Goal: Communication & Community: Connect with others

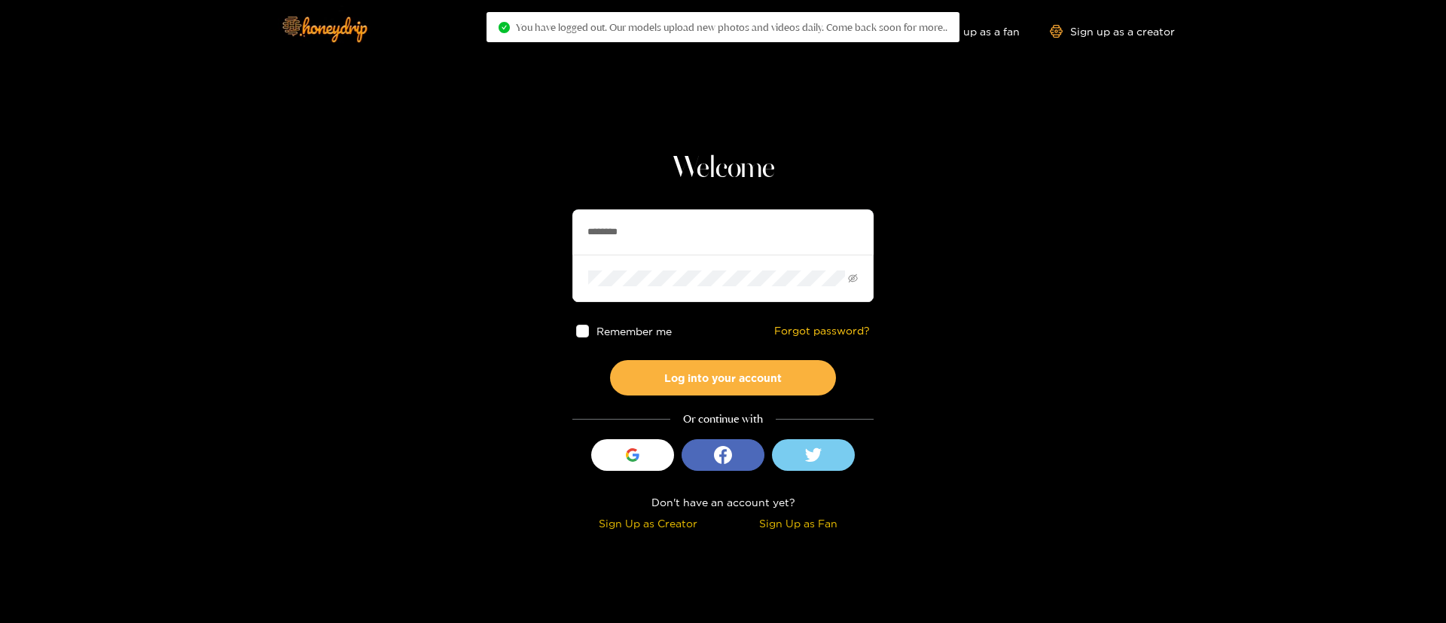
click at [692, 235] on input "********" at bounding box center [722, 231] width 301 height 45
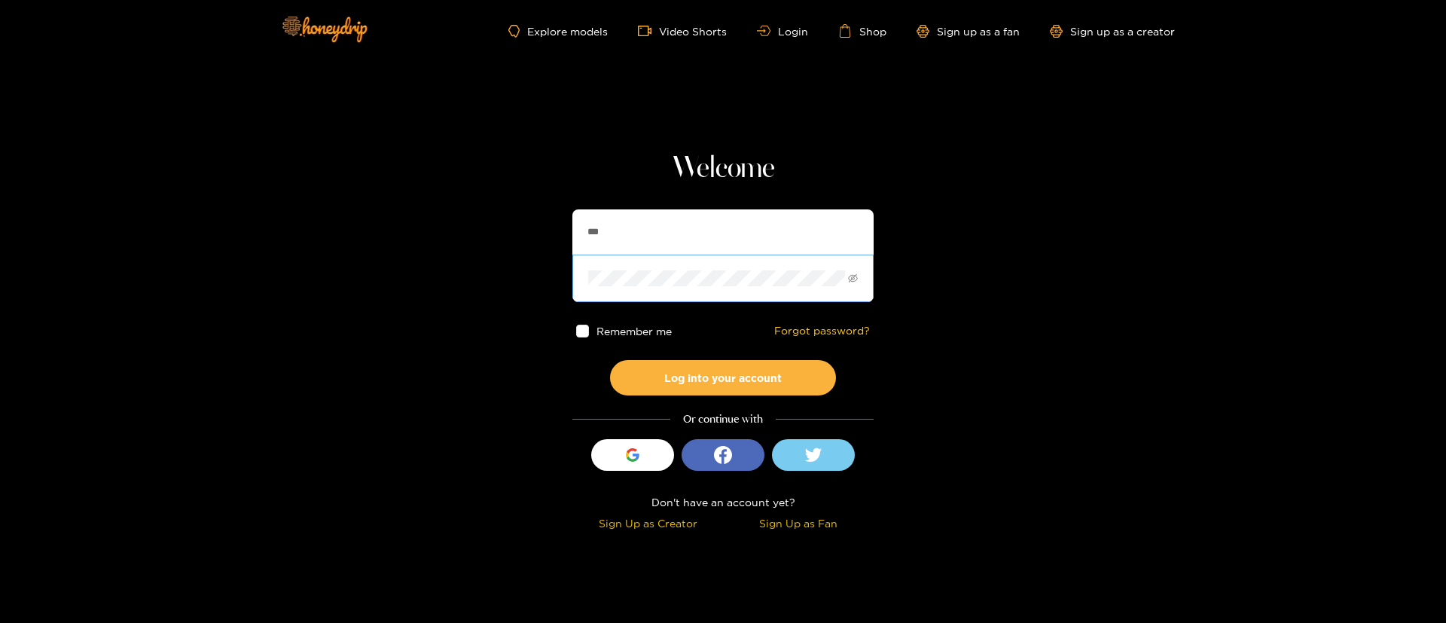
type input "*********"
click at [717, 364] on button "Log into your account" at bounding box center [723, 377] width 226 height 35
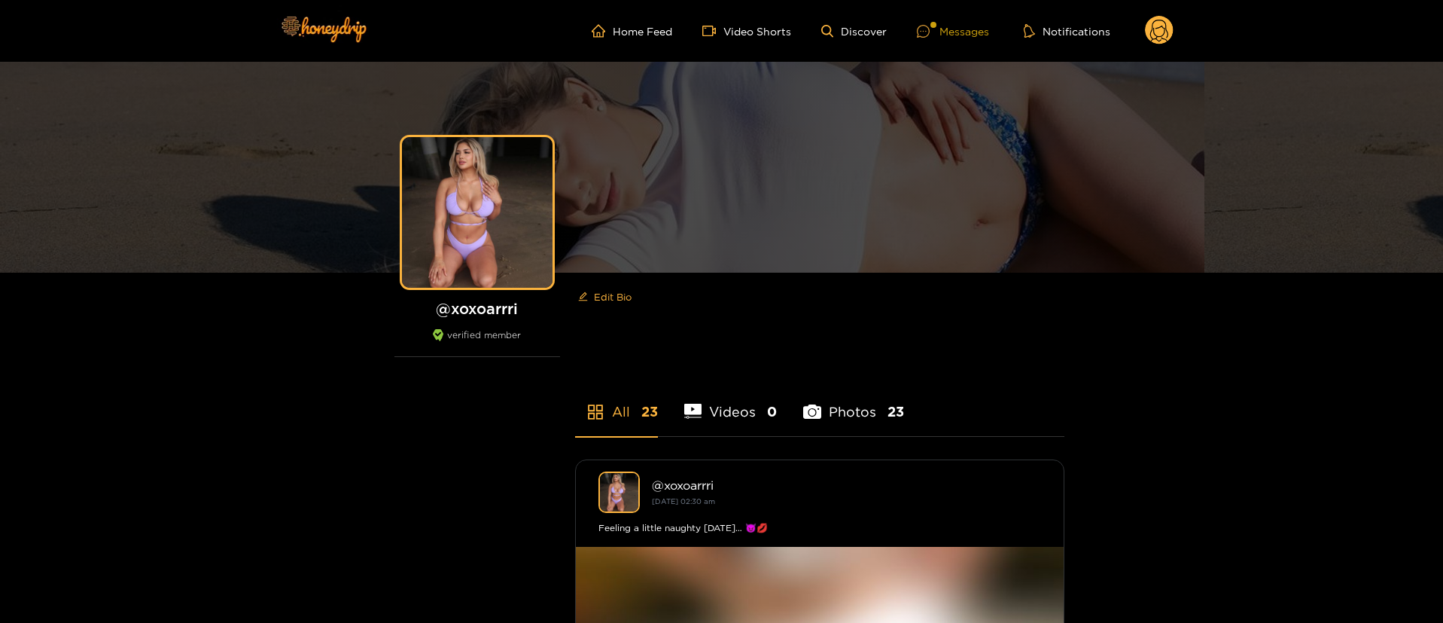
click at [947, 25] on div "Messages" at bounding box center [953, 31] width 72 height 17
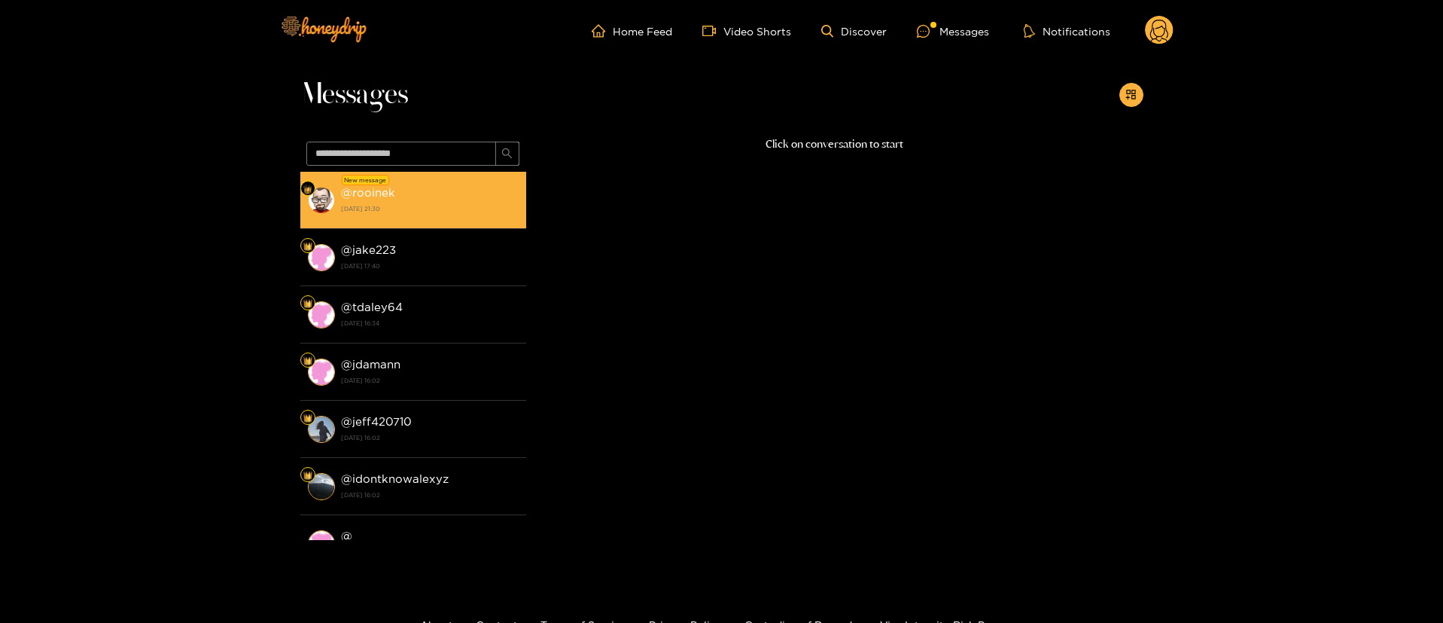
click at [413, 200] on div "@ rooinek [DATE] 21:30" at bounding box center [430, 200] width 178 height 34
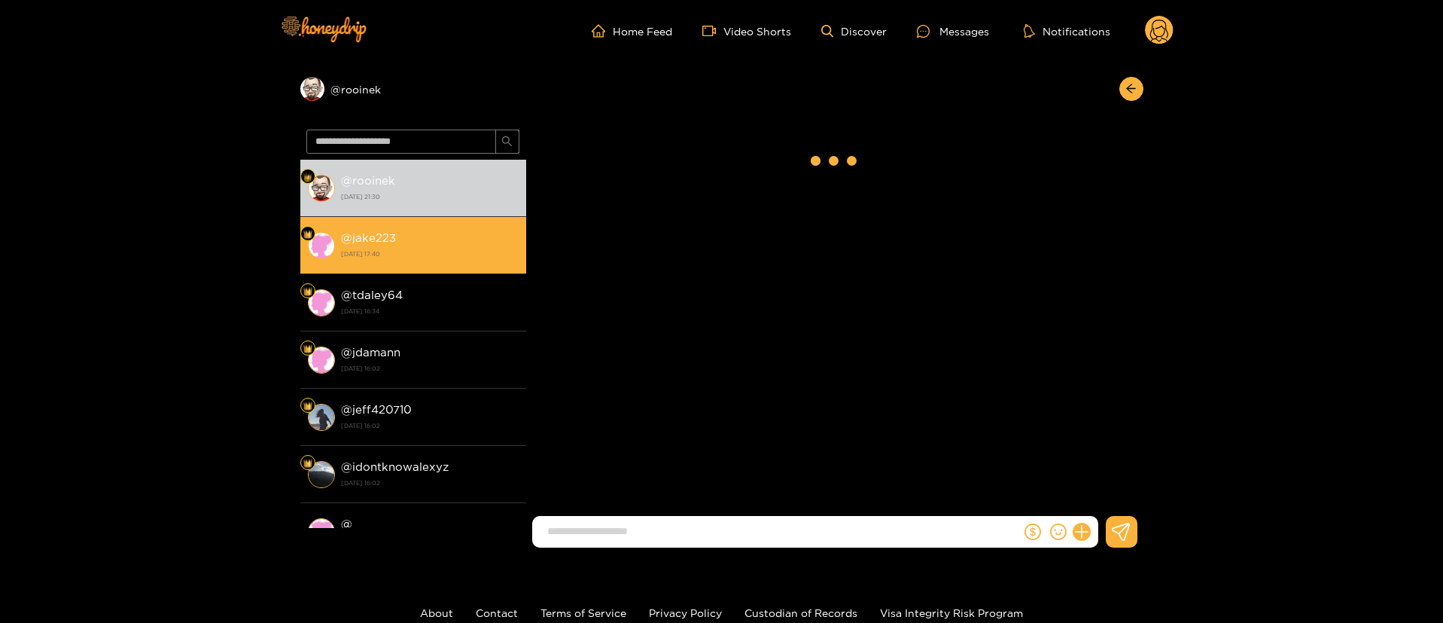
click at [403, 245] on div "@ jake223 [DATE] 17:40" at bounding box center [430, 245] width 178 height 34
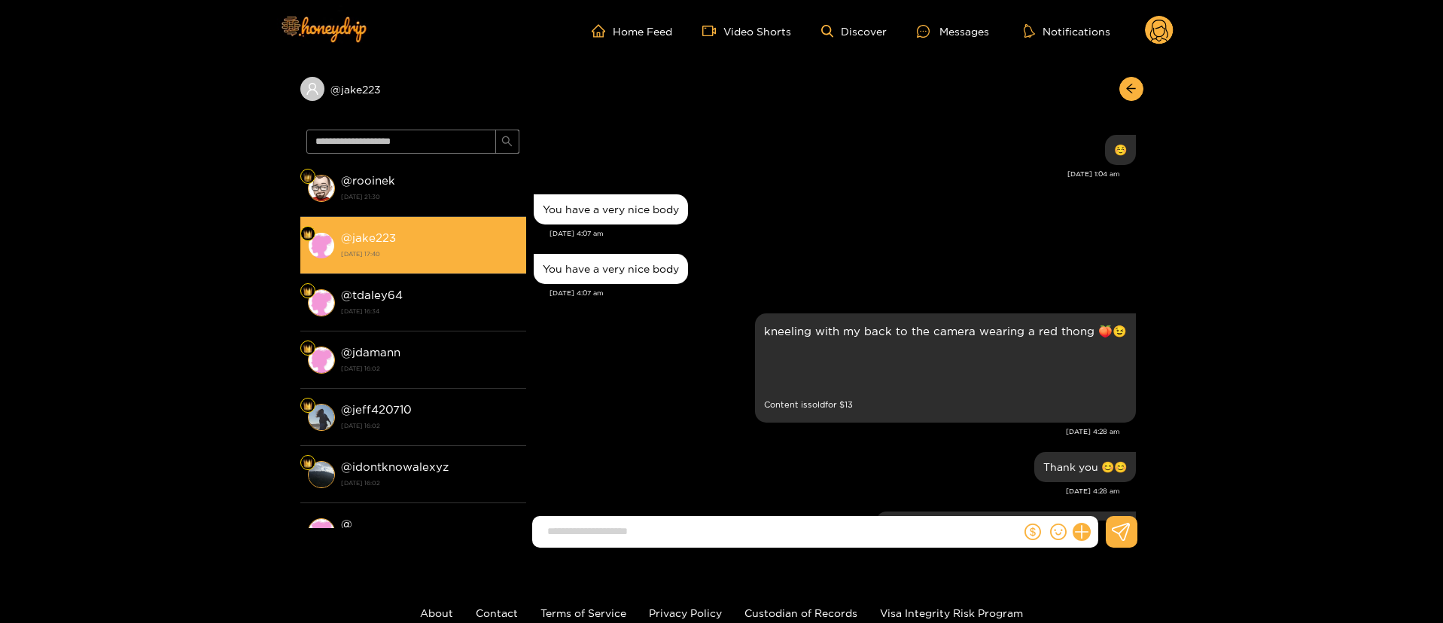
scroll to position [2161, 0]
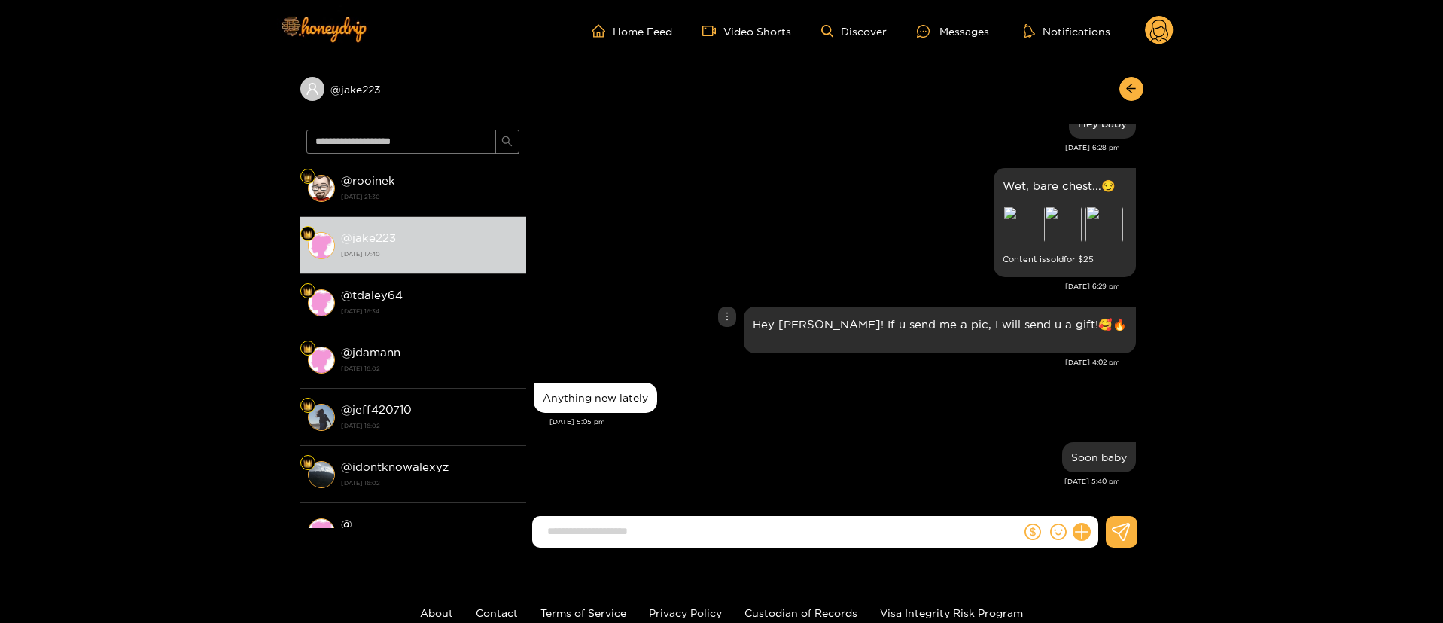
click at [647, 306] on div "Hey [PERSON_NAME]! If u send me a pic, I will send u a gift!🥰🔥" at bounding box center [835, 330] width 602 height 54
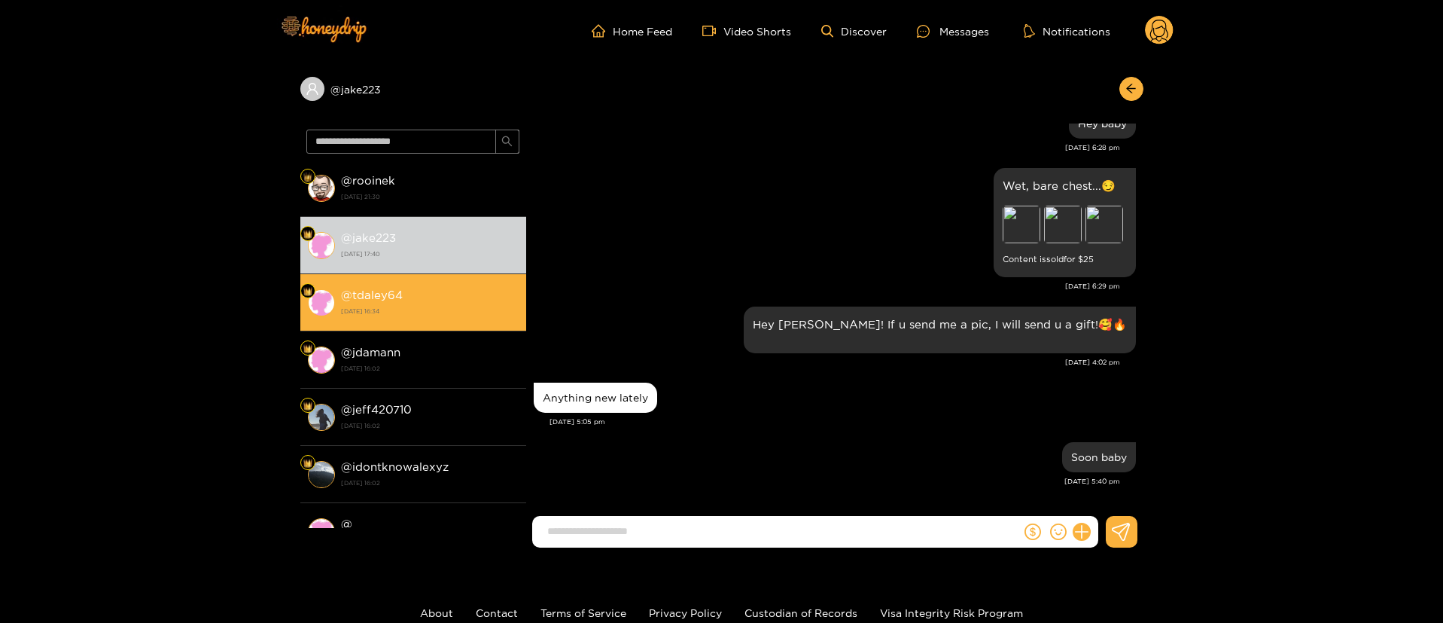
click at [476, 312] on strong "[DATE] 16:34" at bounding box center [430, 311] width 178 height 14
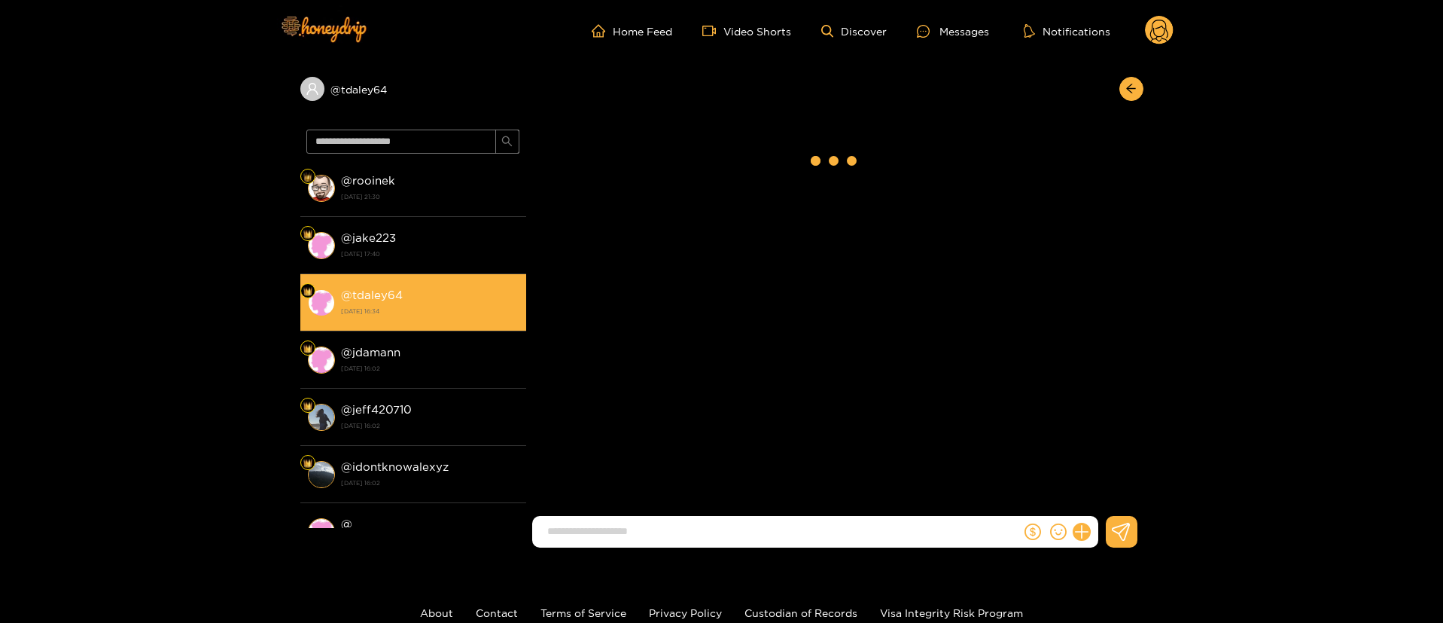
scroll to position [1707, 0]
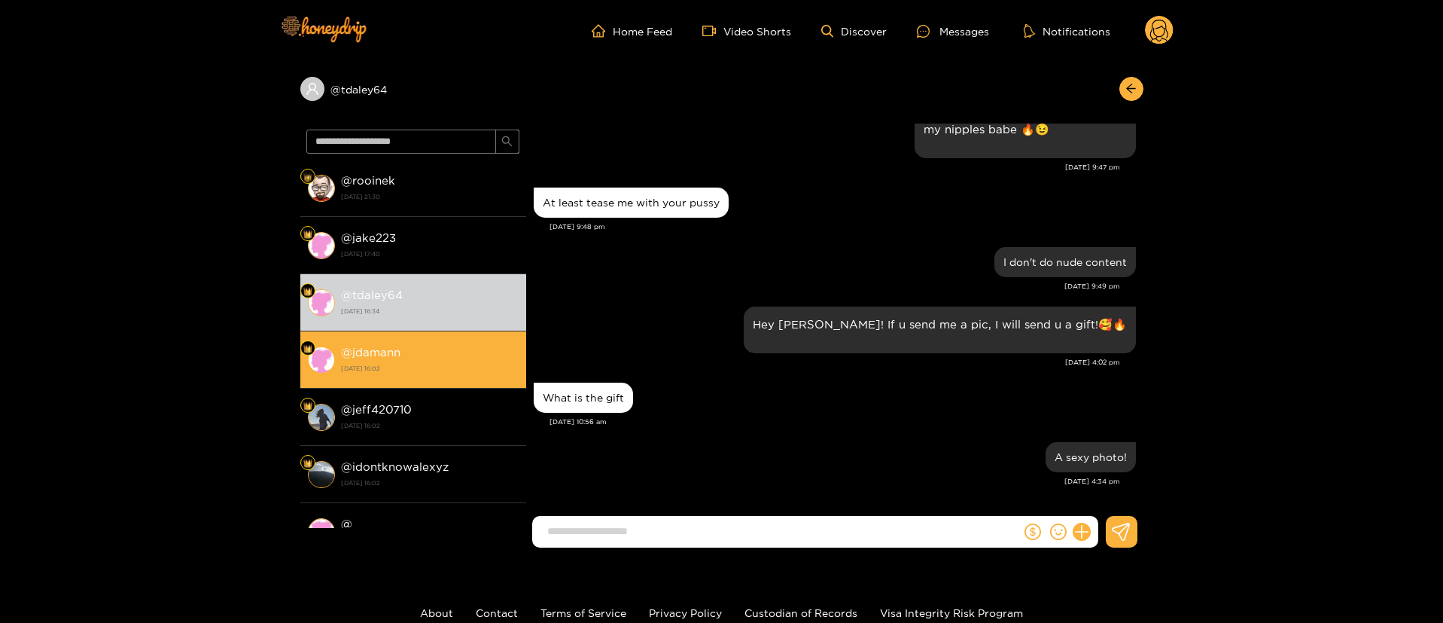
click at [457, 359] on div "@ jdamann [DATE] 16:02" at bounding box center [430, 360] width 178 height 34
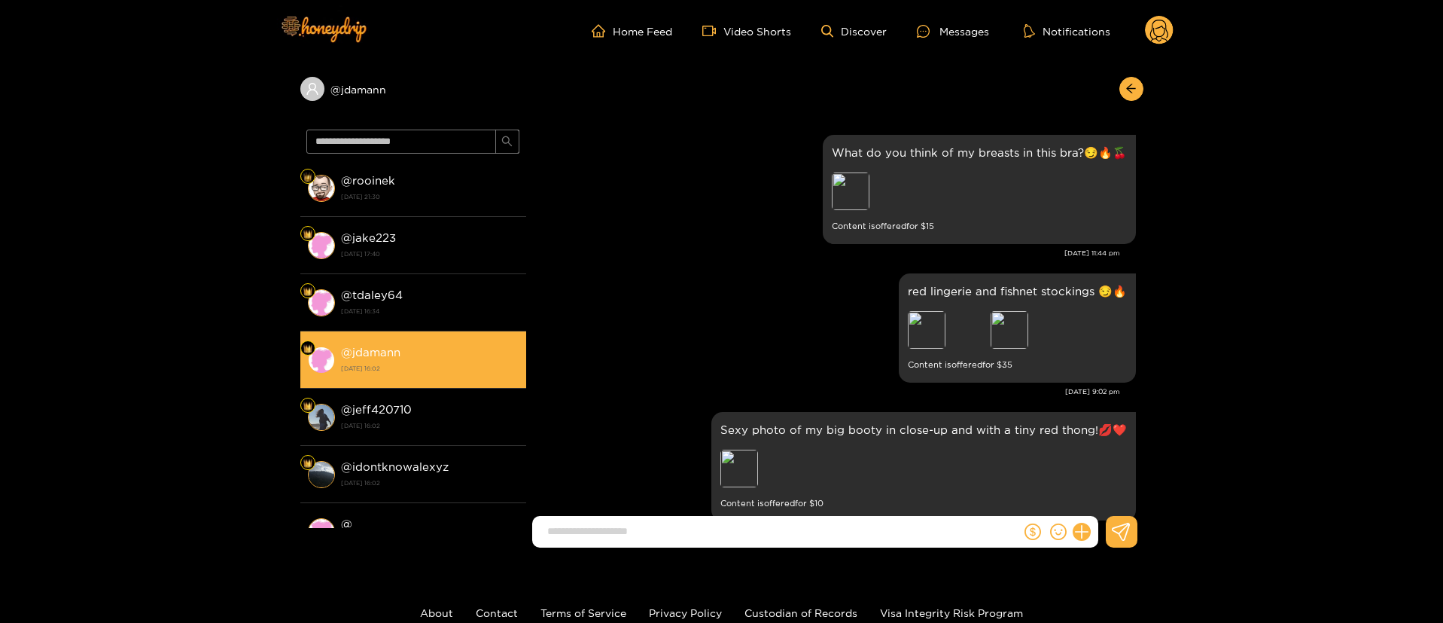
scroll to position [2787, 0]
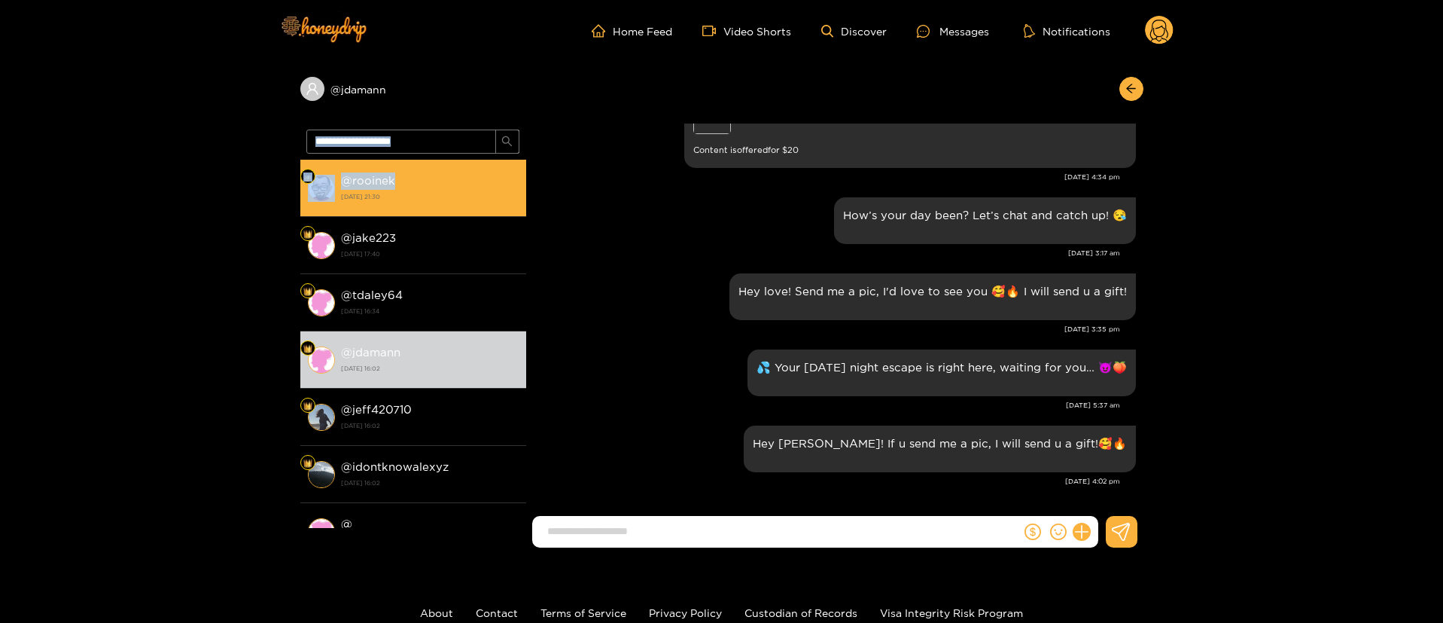
drag, startPoint x: 401, startPoint y: 154, endPoint x: 398, endPoint y: 174, distance: 19.9
click at [398, 174] on div "@ rooinek [DATE] 21:30 @ jake223 [DATE] 17:40 @ tdaley64 [DATE] 16:34 @ jdamann…" at bounding box center [413, 341] width 226 height 436
click at [398, 174] on div "@ rooinek [DATE] 21:30" at bounding box center [430, 188] width 178 height 34
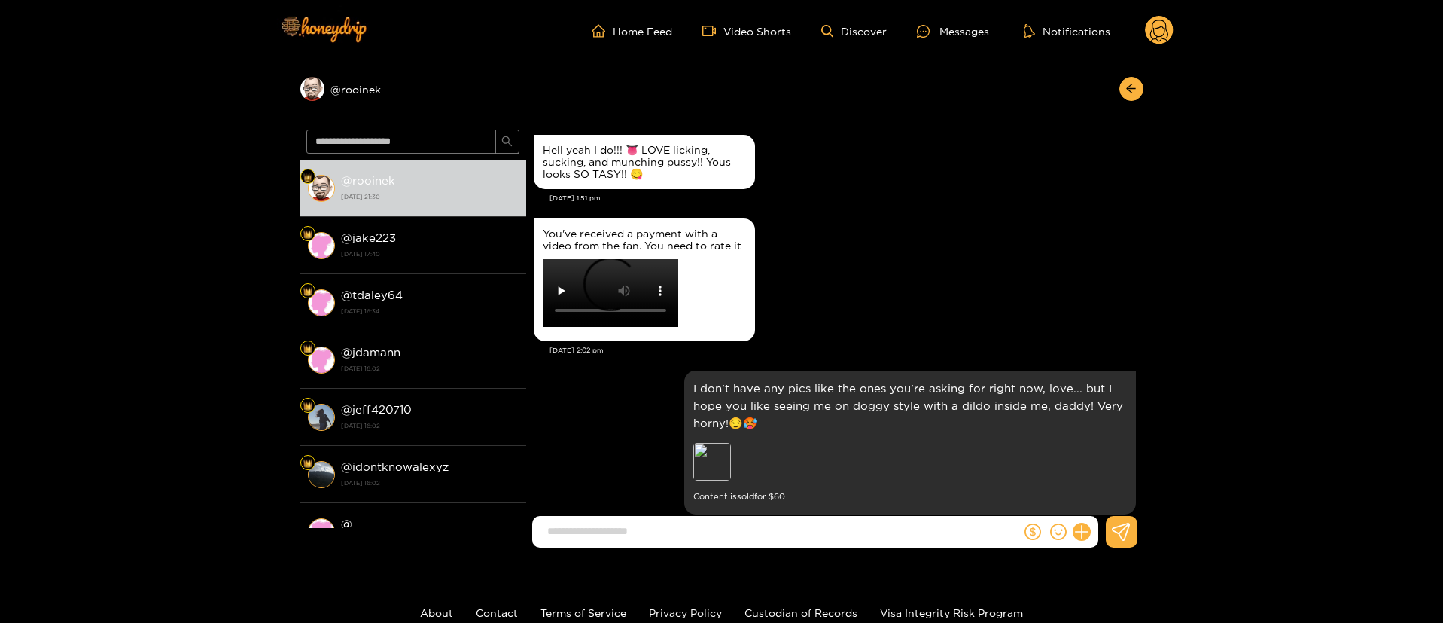
scroll to position [1979, 0]
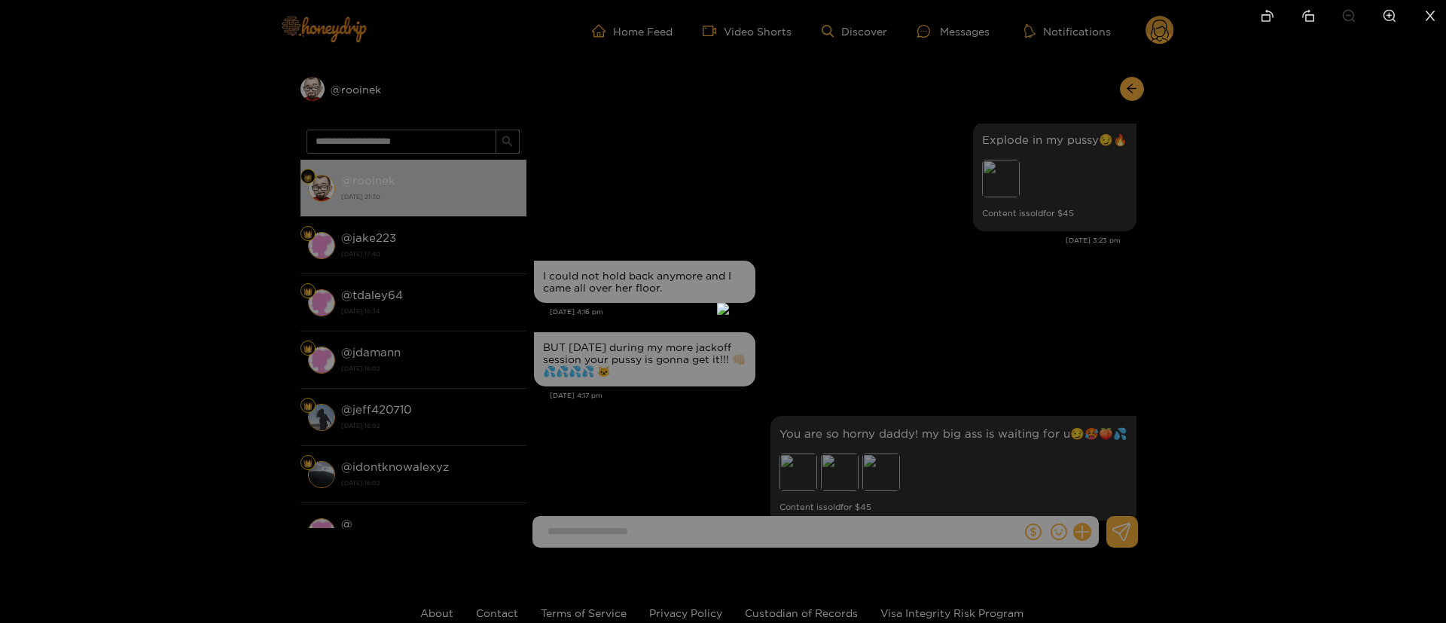
click at [1022, 433] on div at bounding box center [723, 311] width 1446 height 623
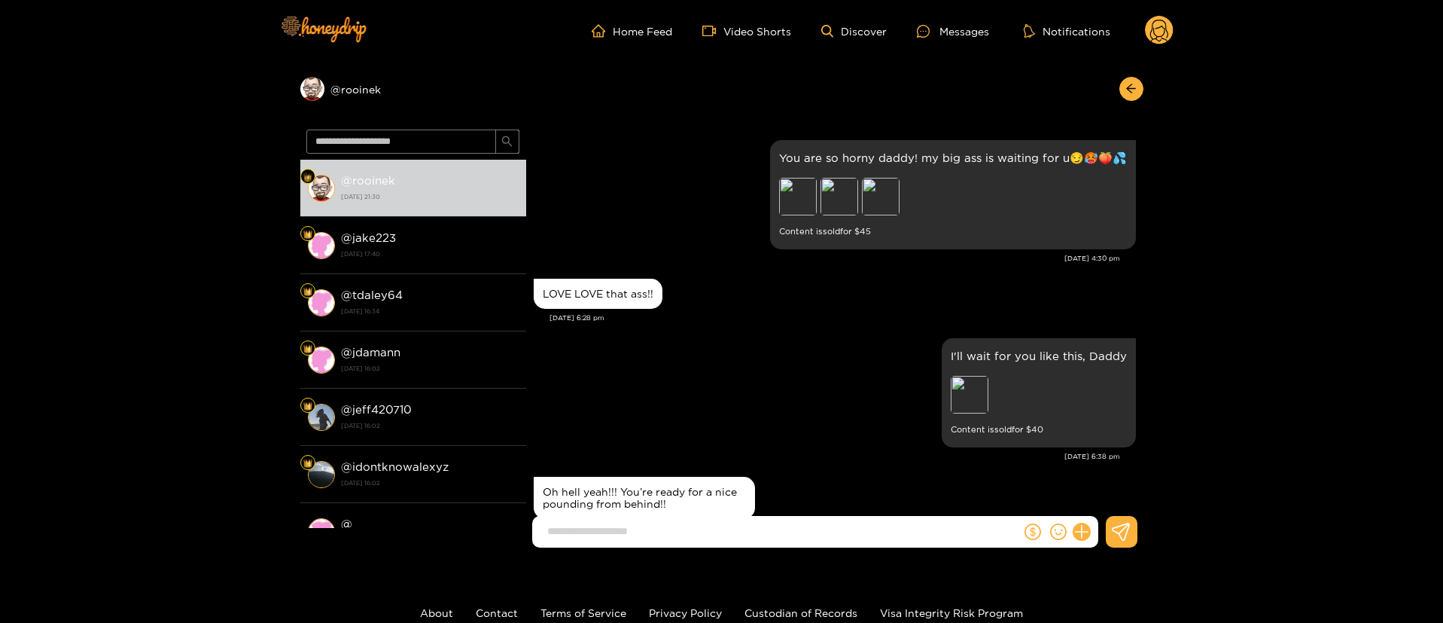
scroll to position [2417, 0]
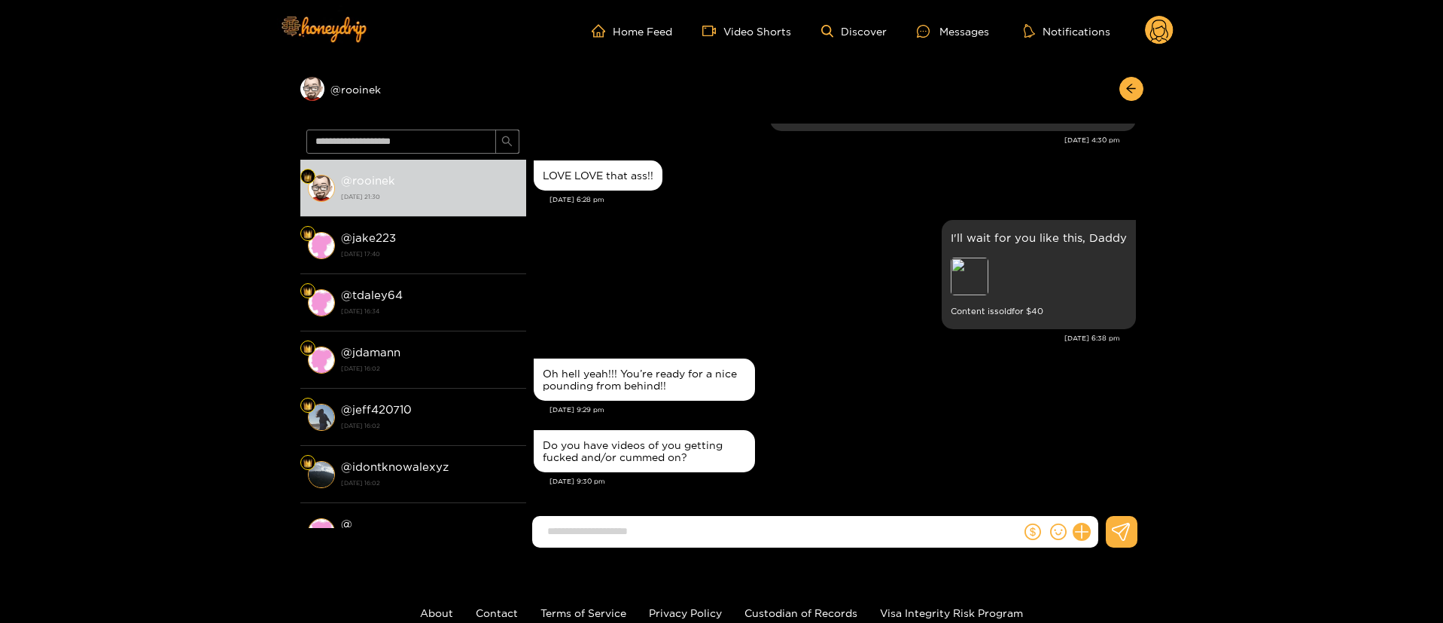
click at [797, 528] on input at bounding box center [780, 531] width 481 height 25
type input "**********"
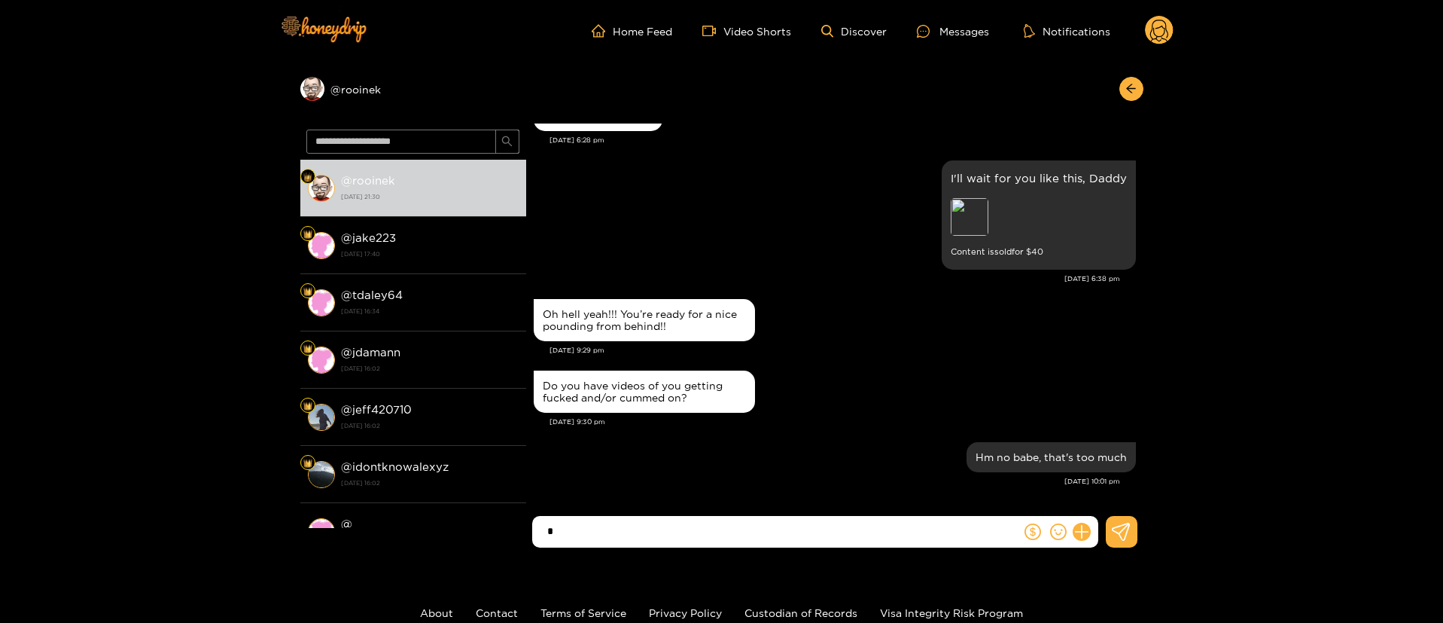
scroll to position [2605, 0]
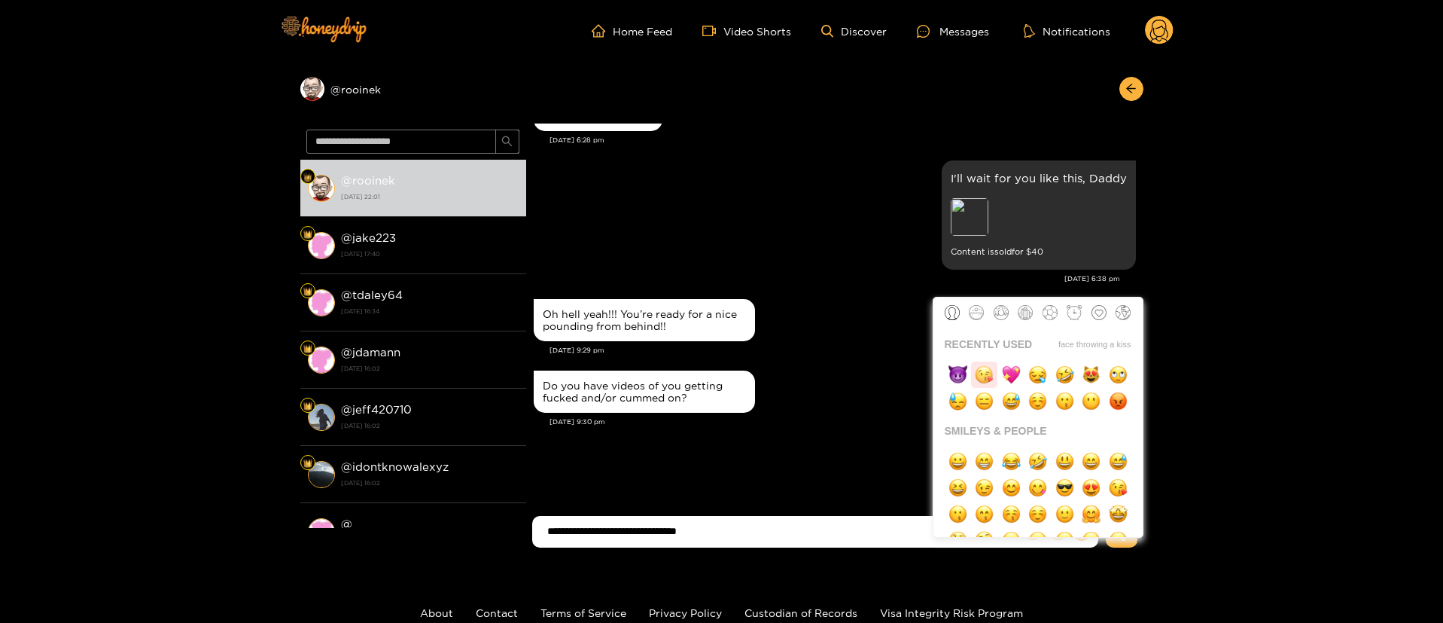
click at [982, 376] on img "button" at bounding box center [984, 374] width 19 height 19
type input "**********"
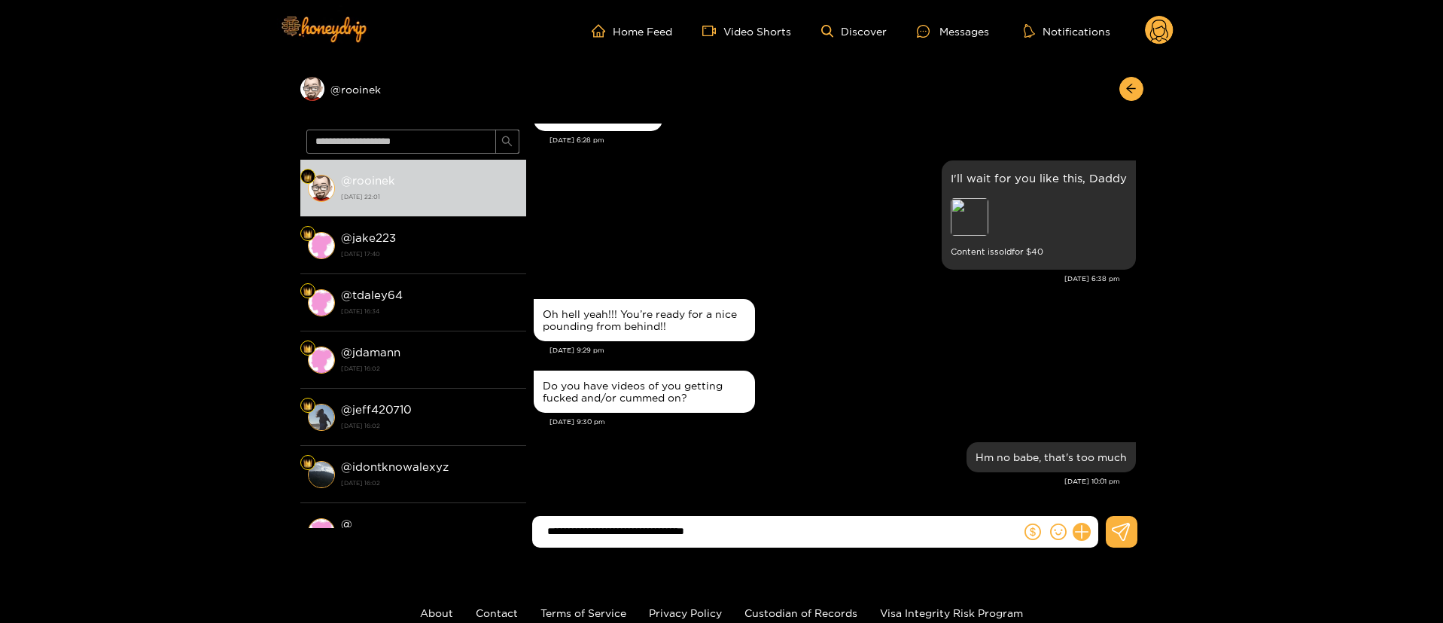
click at [761, 538] on input "**********" at bounding box center [780, 531] width 481 height 25
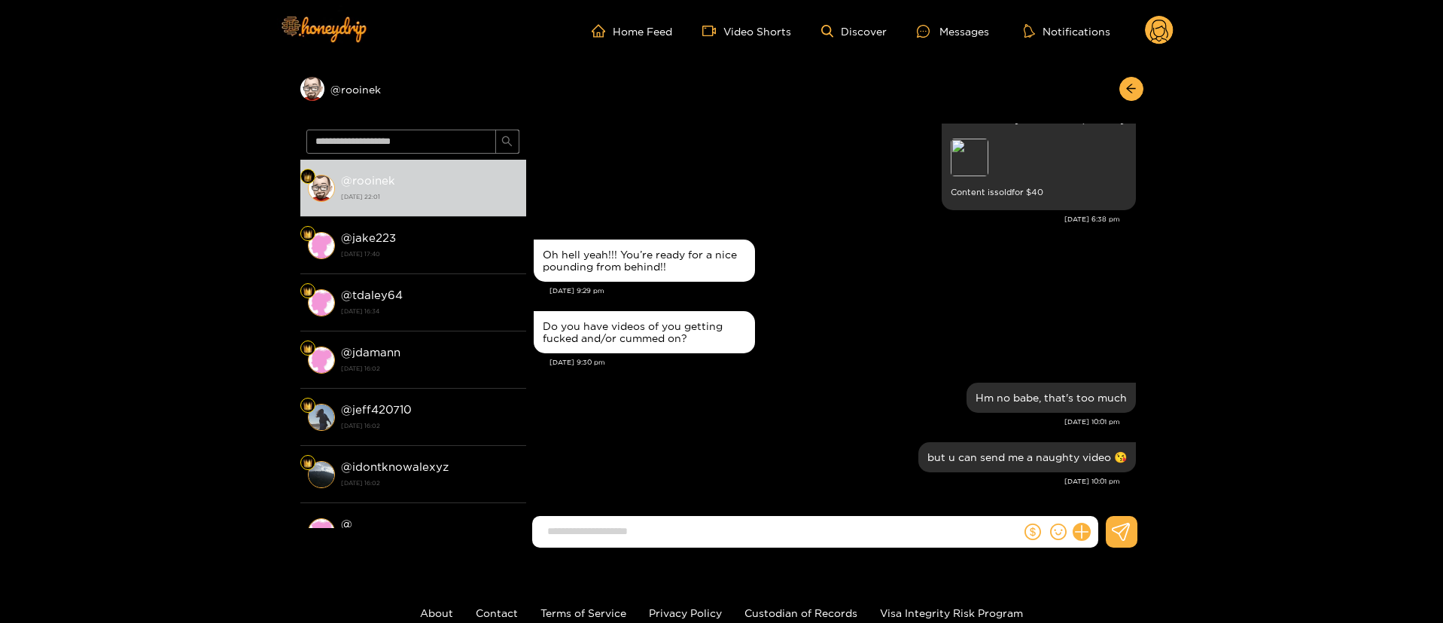
scroll to position [2664, 0]
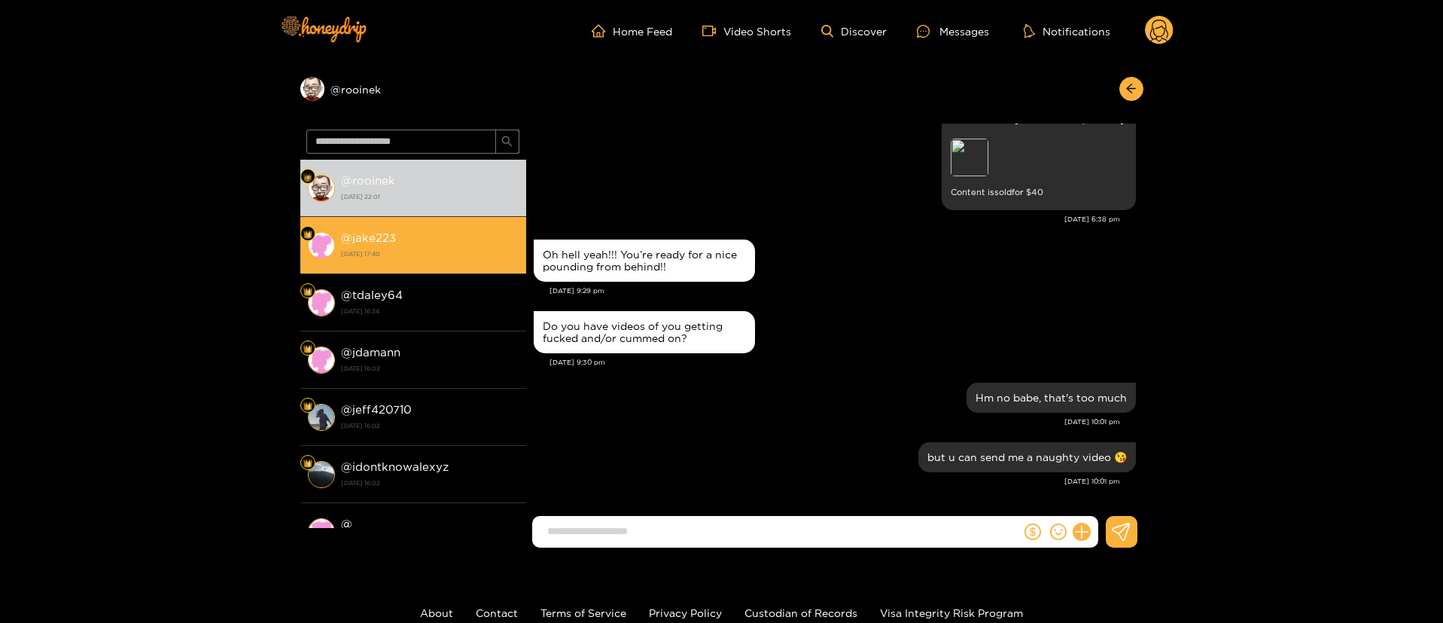
click at [383, 236] on strong "@ jake223" at bounding box center [368, 237] width 55 height 13
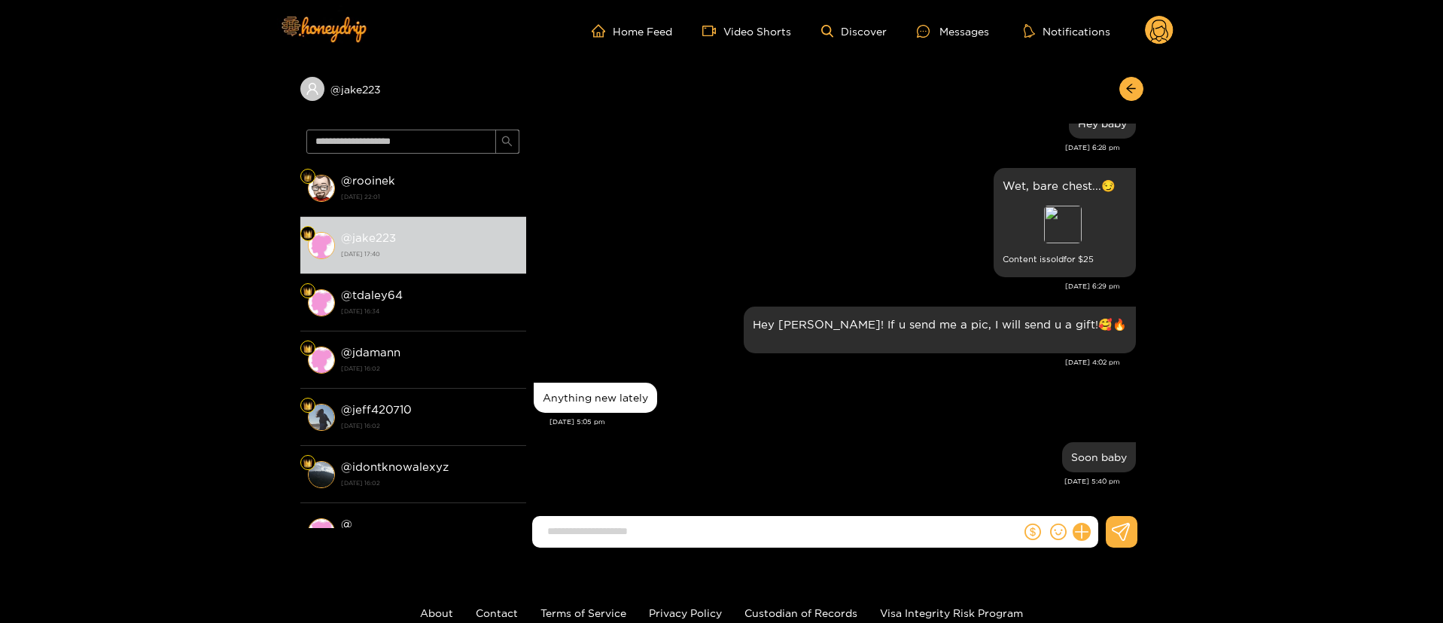
click at [867, 370] on div "Hey [PERSON_NAME]! If u send me a pic, I will send u a gift!🥰🔥 [DATE] 4:02 pm" at bounding box center [835, 341] width 602 height 76
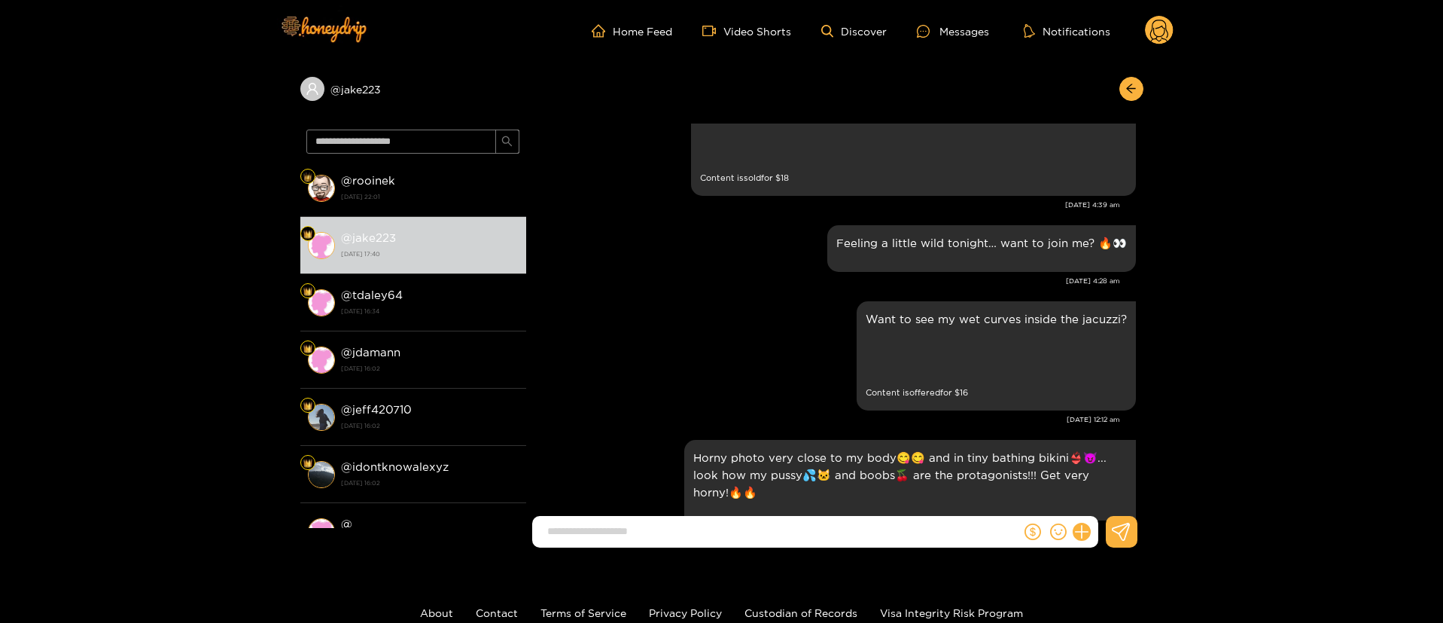
scroll to position [806, 0]
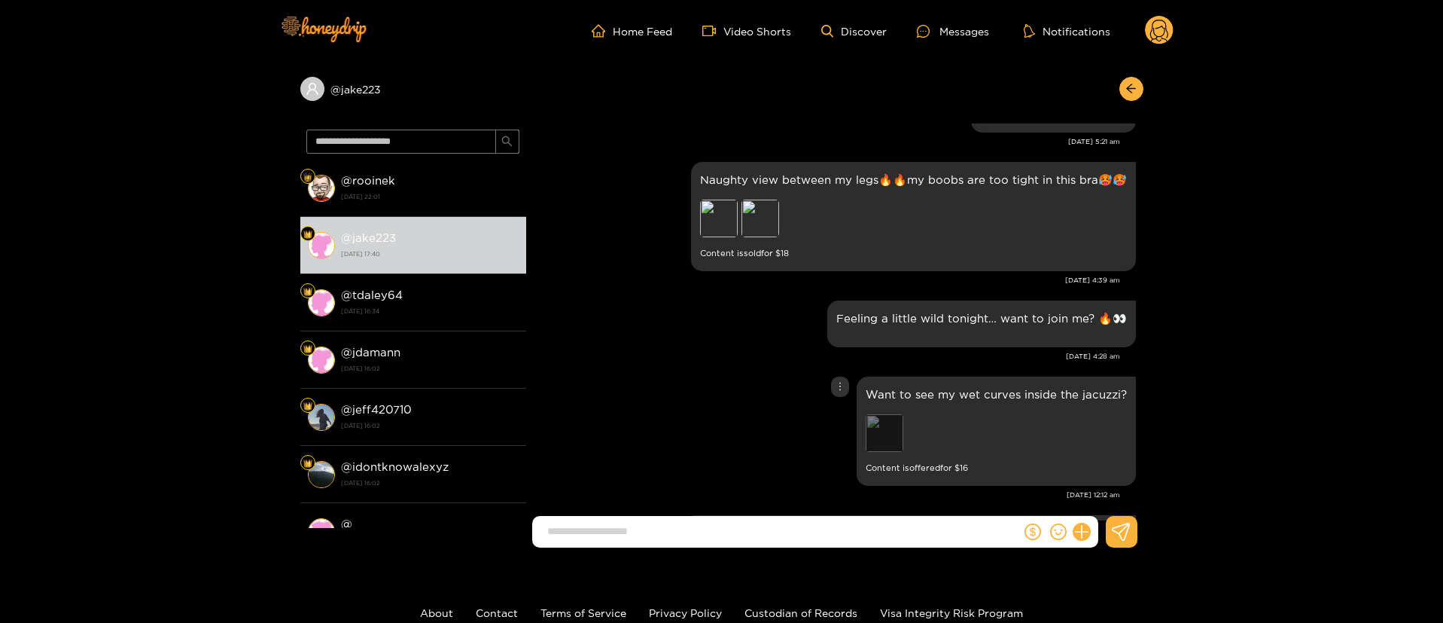
click at [880, 434] on div "Preview" at bounding box center [885, 433] width 38 height 38
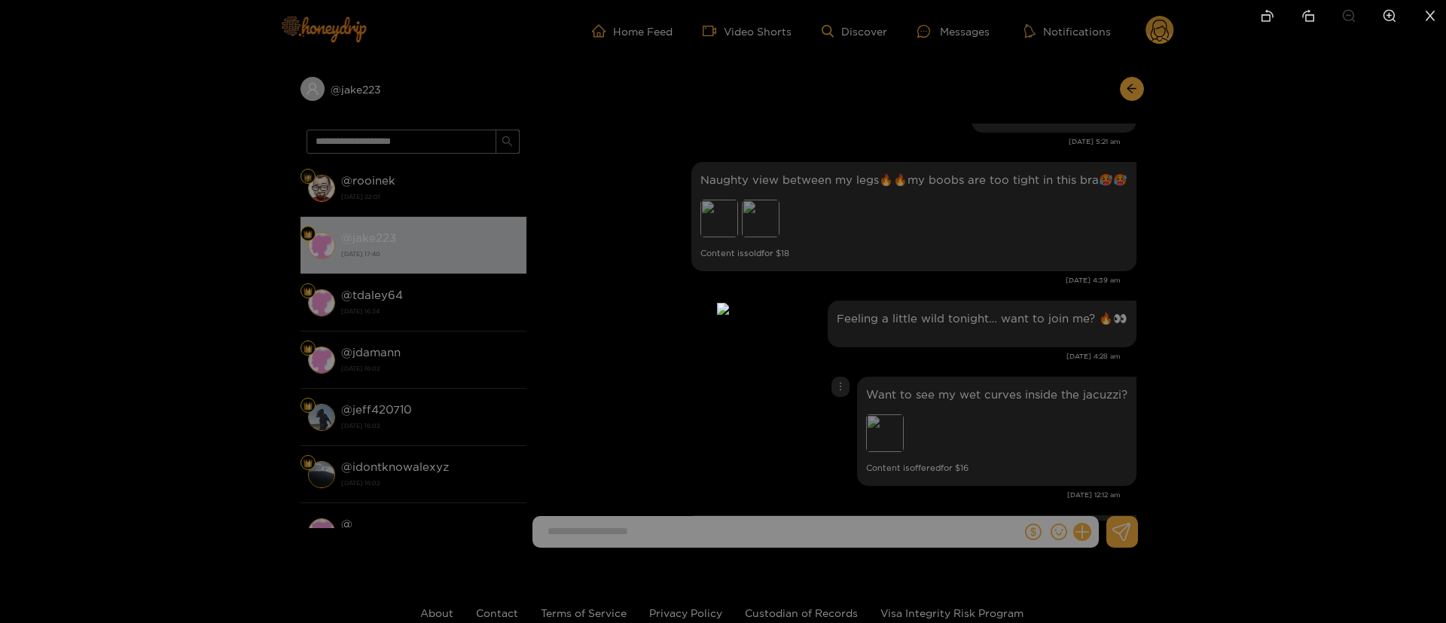
click at [1127, 371] on div at bounding box center [723, 311] width 1446 height 623
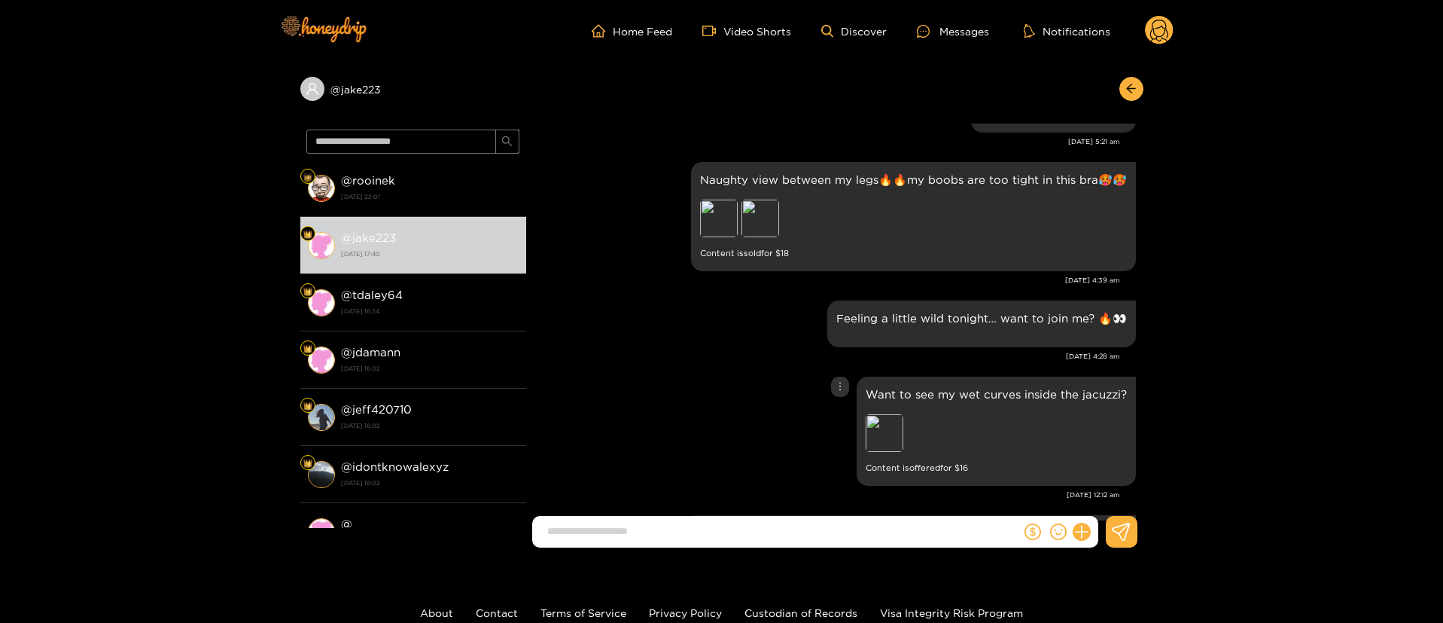
click at [763, 388] on div "Want to see my wet curves inside the jacuzzi? Preview Content is offered for $ …" at bounding box center [835, 431] width 602 height 117
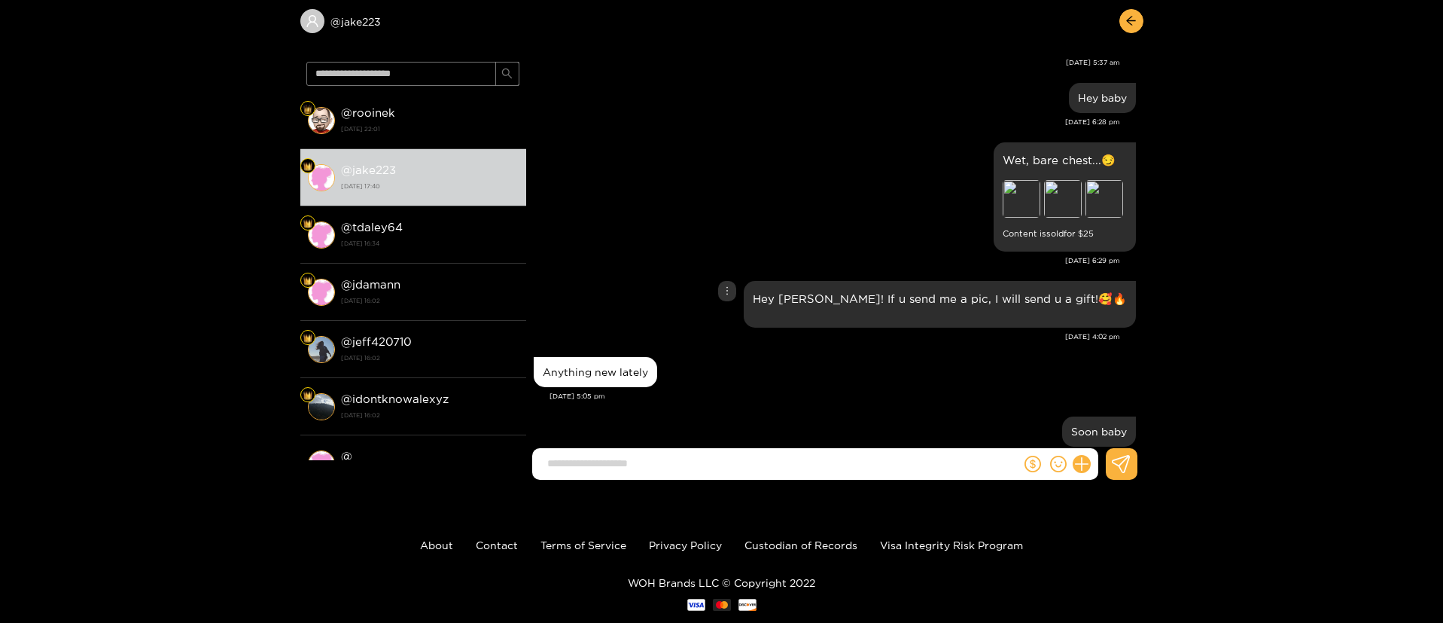
scroll to position [2161, 0]
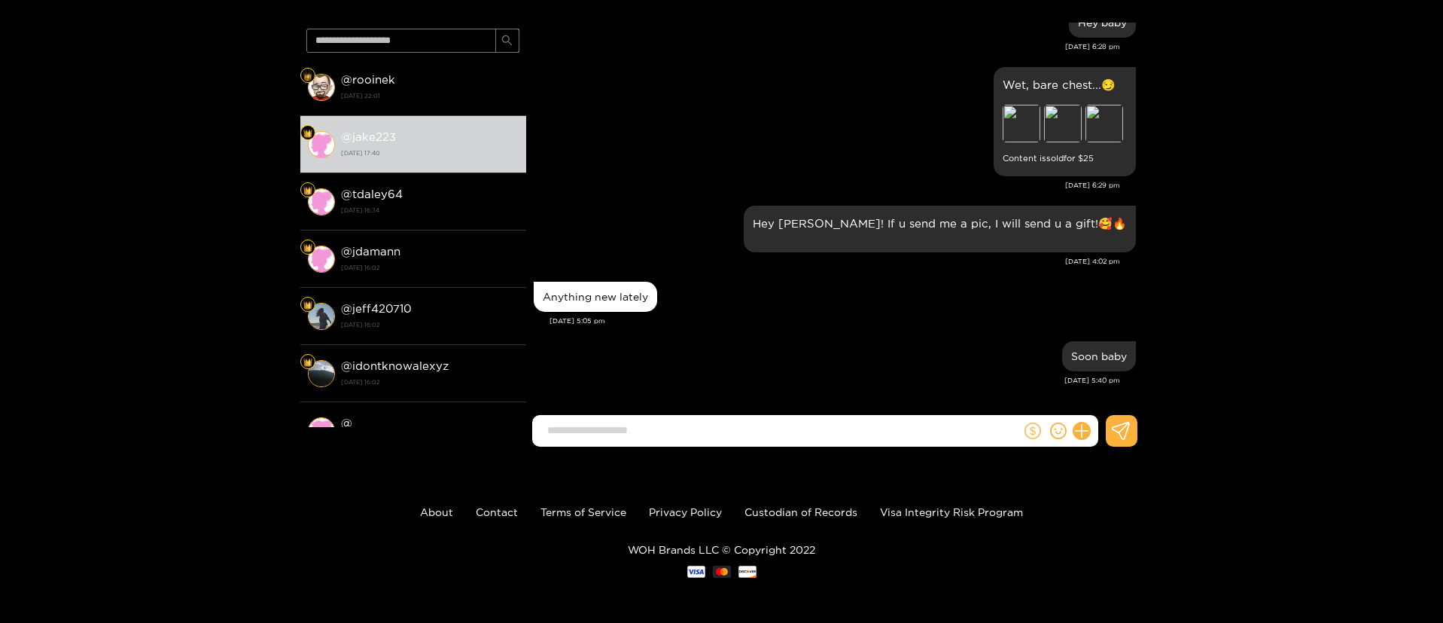
click at [1029, 435] on icon "dollar" at bounding box center [1033, 430] width 17 height 17
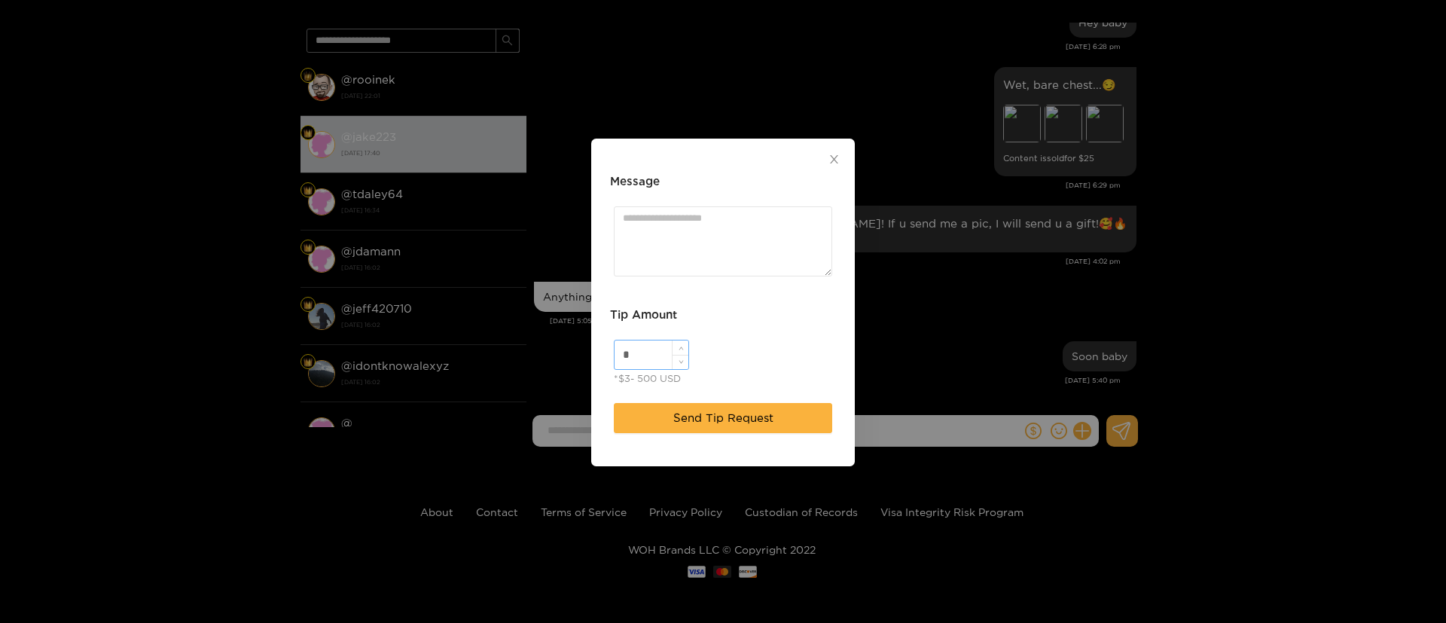
click at [660, 360] on input "*" at bounding box center [651, 354] width 74 height 29
type input "**"
click at [714, 266] on textarea "Message" at bounding box center [723, 241] width 218 height 70
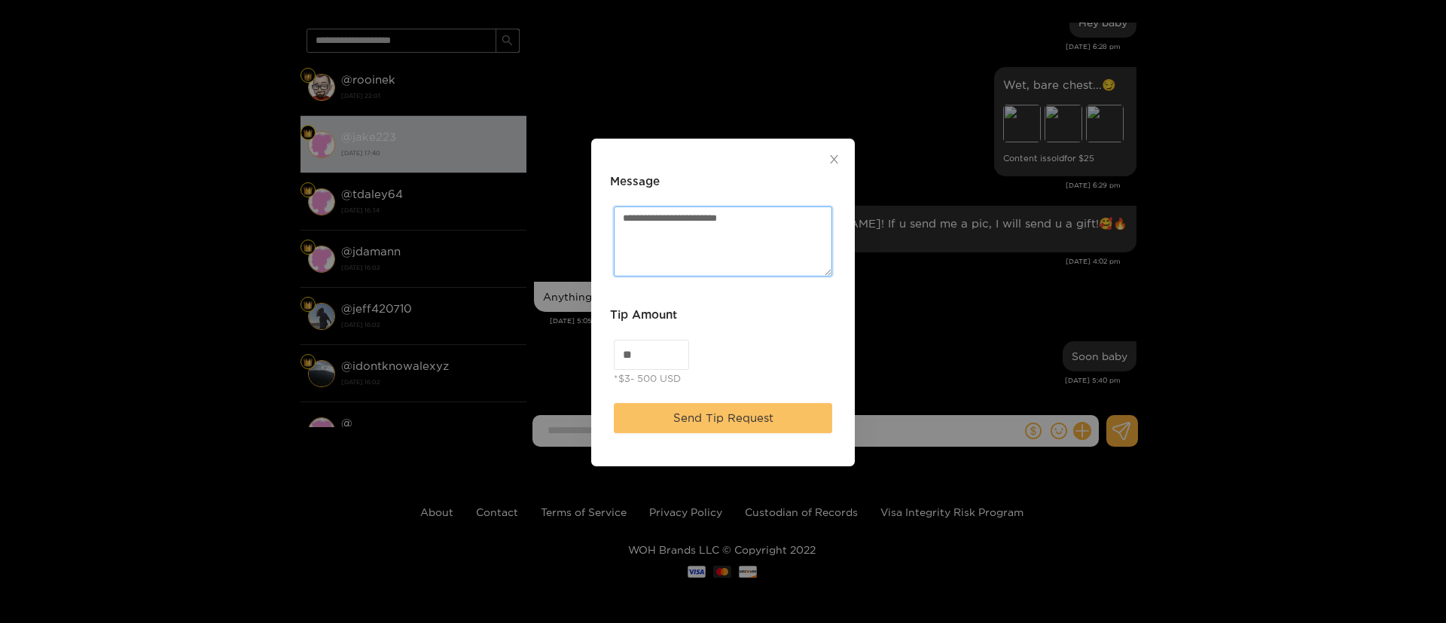
type textarea "**********"
click at [783, 419] on button "Send Tip Request" at bounding box center [723, 418] width 218 height 30
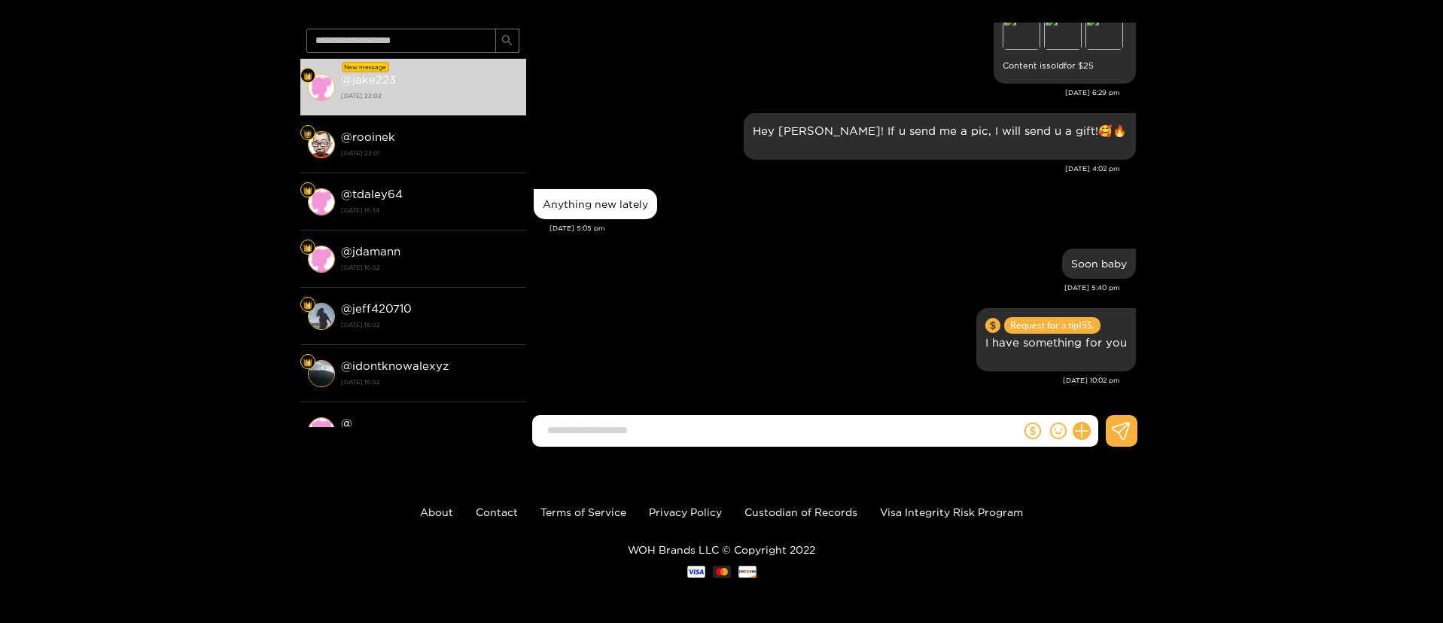
scroll to position [0, 0]
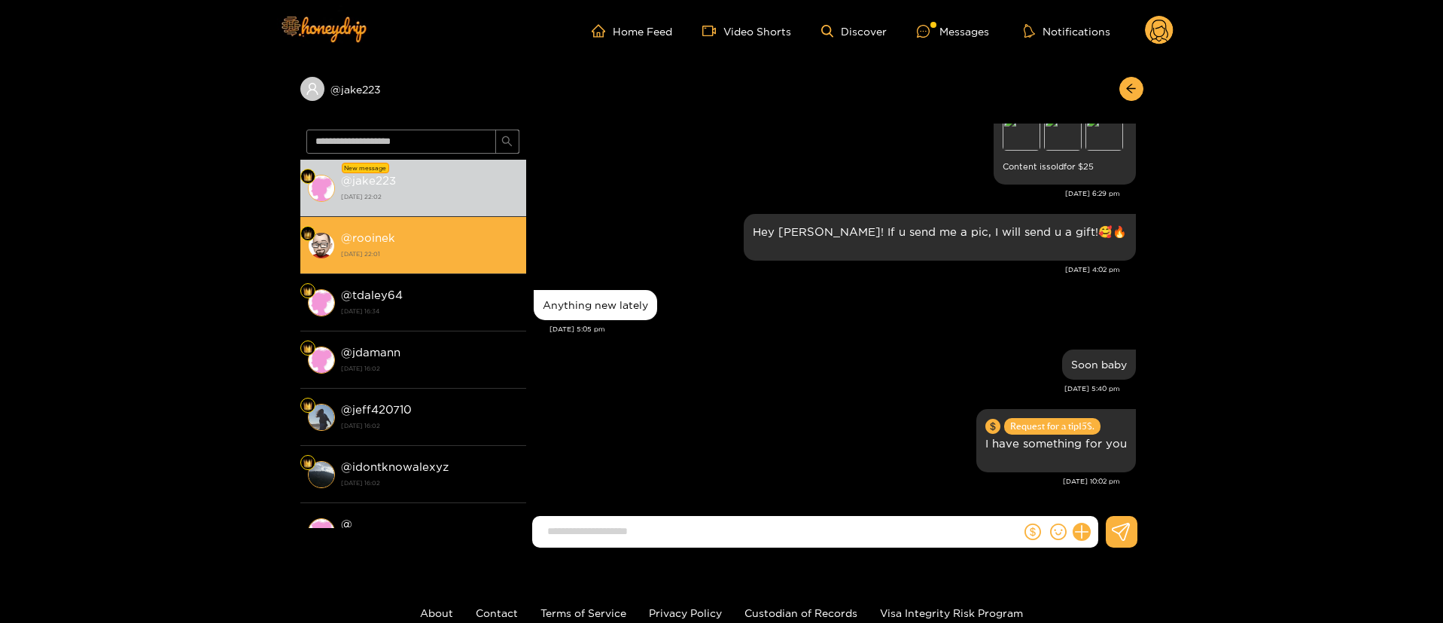
click at [378, 238] on strong "@ rooinek" at bounding box center [368, 237] width 54 height 13
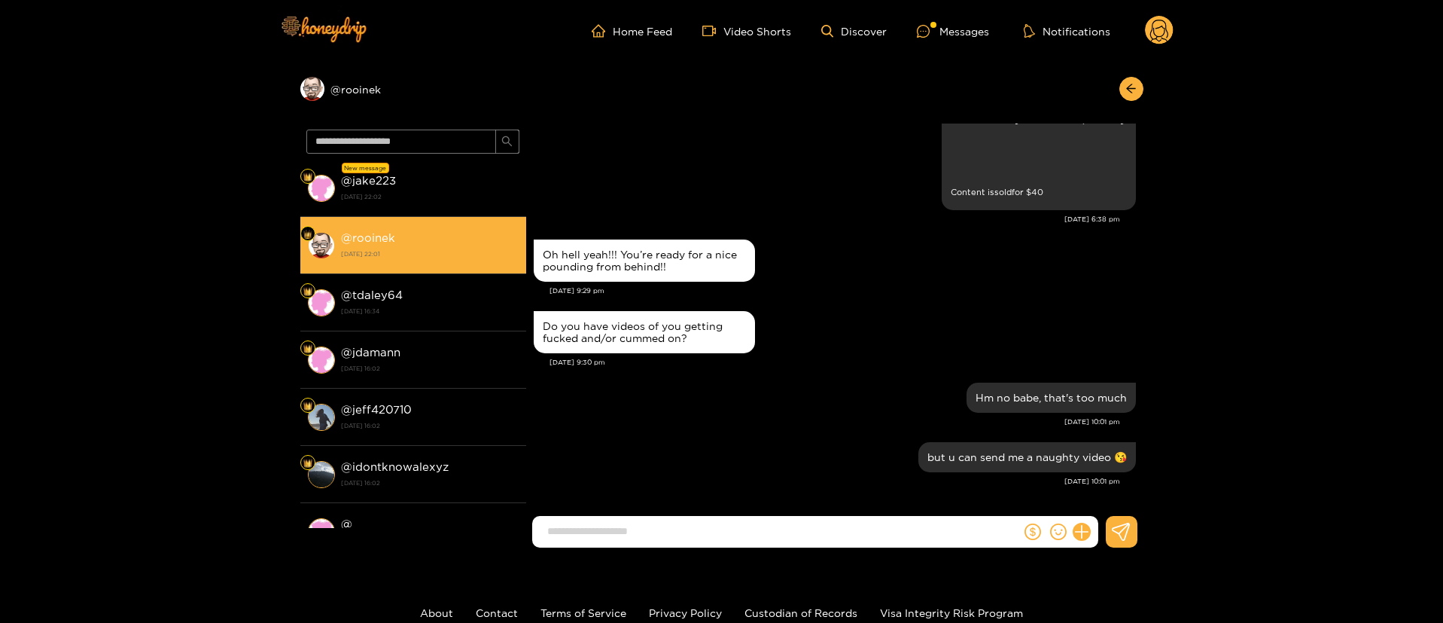
click at [407, 221] on li "@ rooinek [DATE] 22:01" at bounding box center [413, 245] width 226 height 57
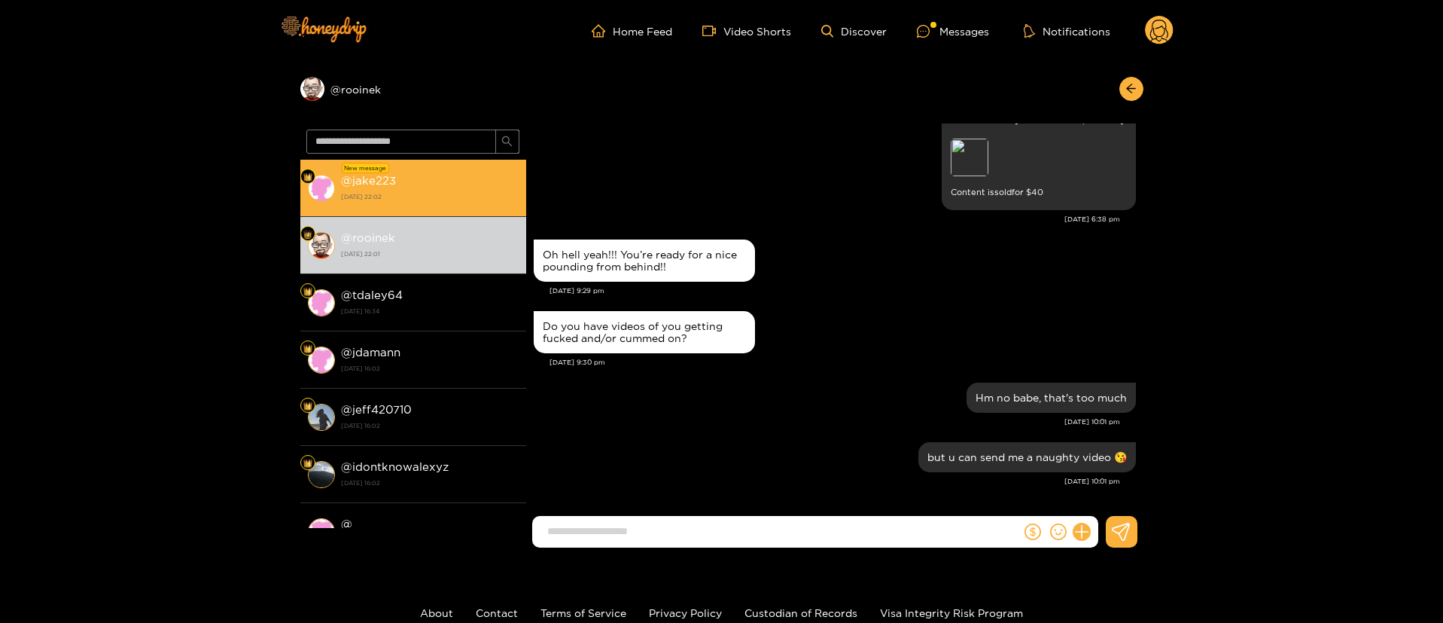
click at [463, 193] on strong "[DATE] 22:02" at bounding box center [430, 197] width 178 height 14
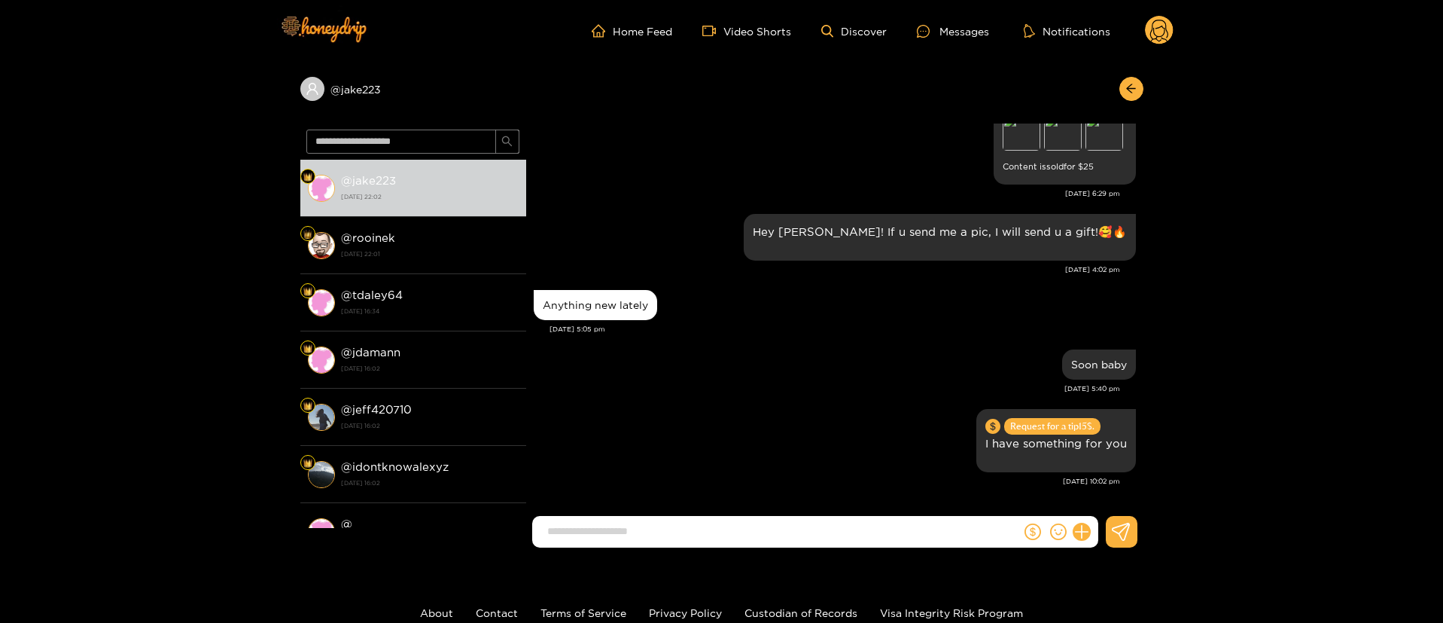
scroll to position [2194, 0]
click at [1174, 25] on header "Home Feed Video Shorts Discover Messages Notifications 0" at bounding box center [721, 31] width 1443 height 62
click at [1159, 50] on div "Home Feed Video Shorts Discover Messages Notifications 0" at bounding box center [721, 31] width 903 height 62
click at [1157, 33] on circle at bounding box center [1159, 30] width 29 height 29
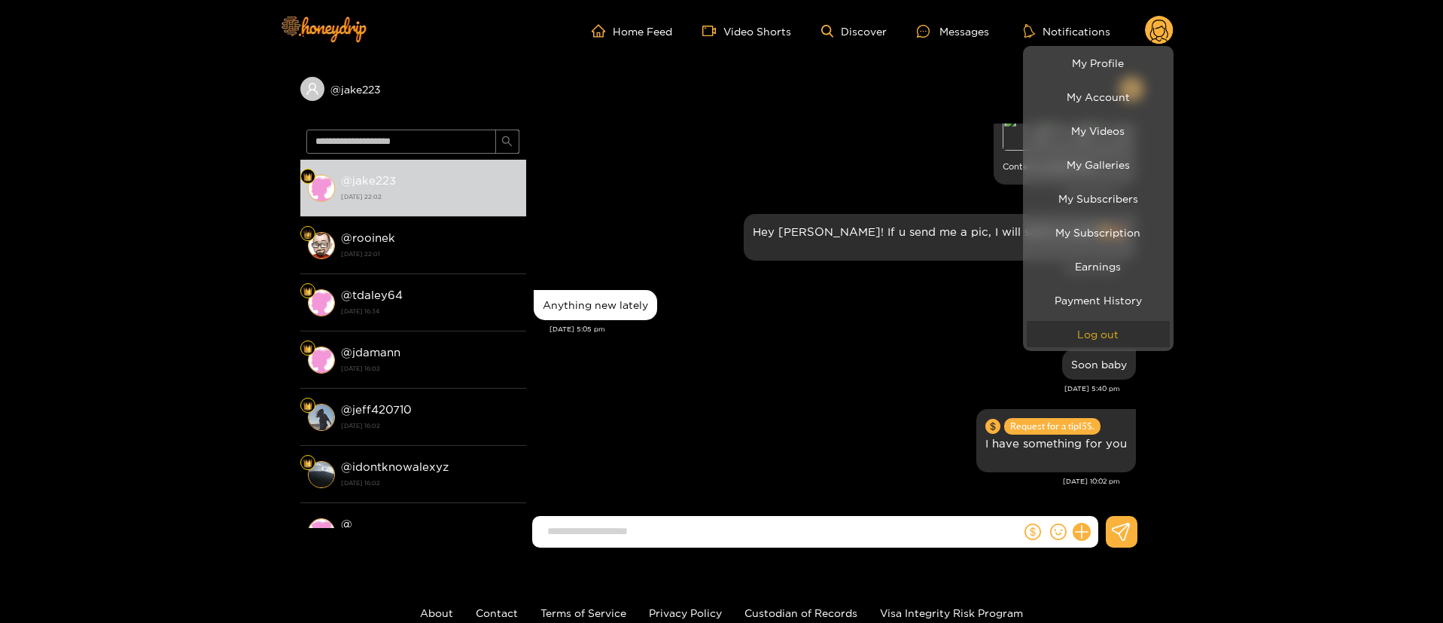
click at [1092, 335] on button "Log out" at bounding box center [1098, 334] width 143 height 26
